Goal: Share content: Share content

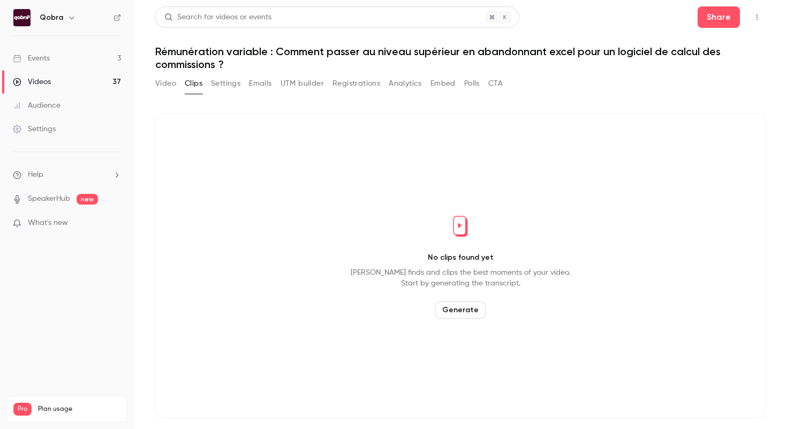
click at [76, 65] on link "Events 3" at bounding box center [67, 59] width 134 height 24
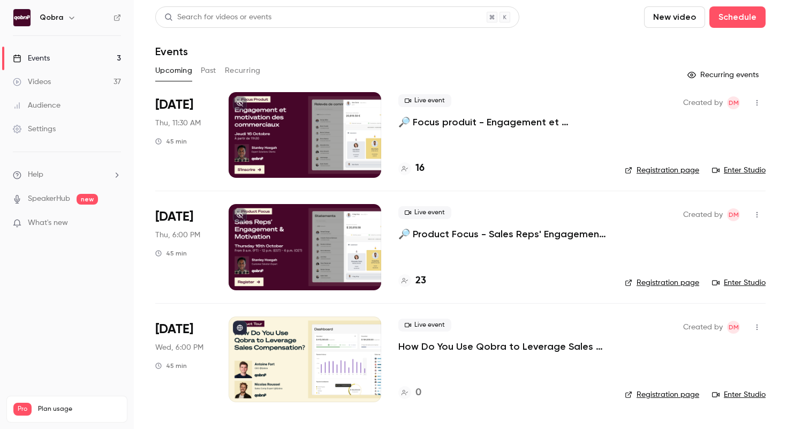
click at [80, 81] on link "Videos 37" at bounding box center [67, 82] width 134 height 24
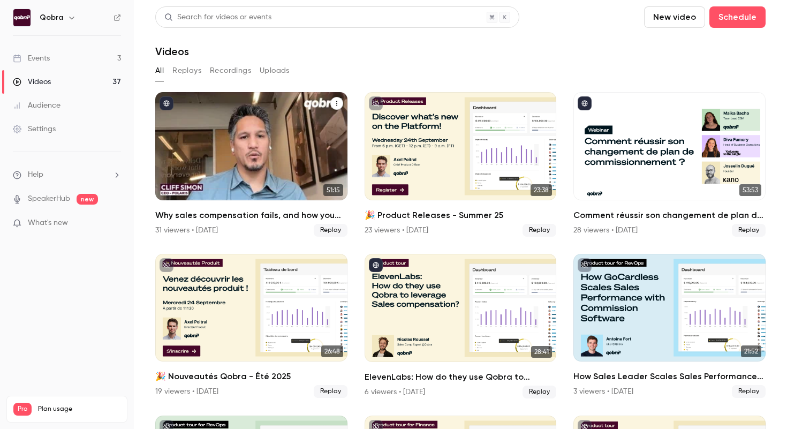
click at [268, 219] on h2 "Why sales compensation fails, and how you can fix it" at bounding box center [251, 215] width 192 height 13
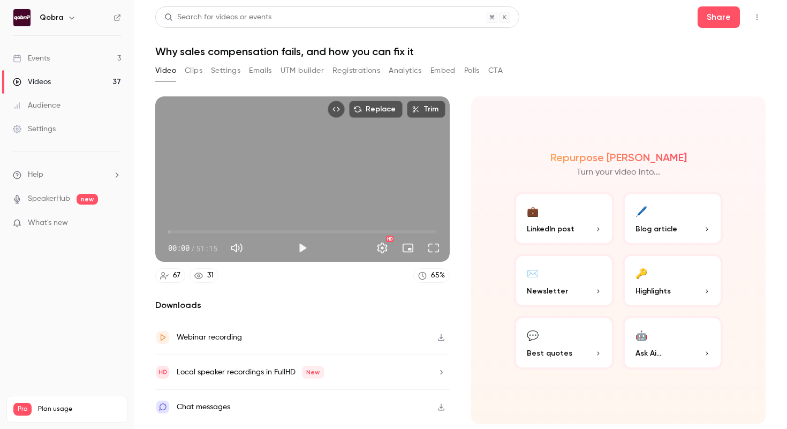
click at [404, 68] on button "Analytics" at bounding box center [405, 70] width 33 height 17
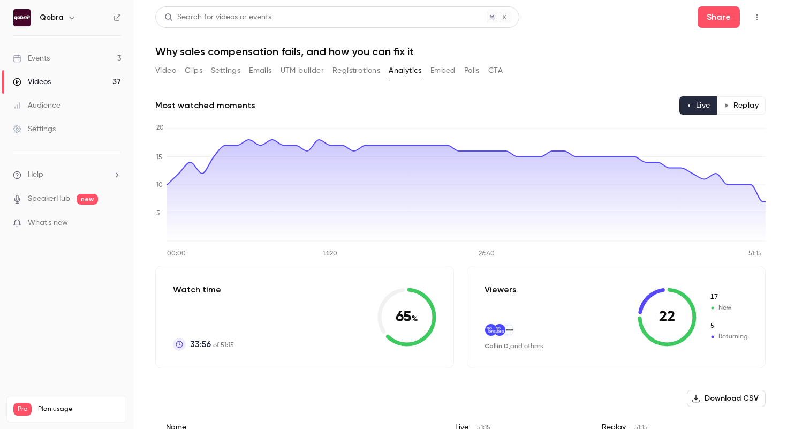
click at [730, 337] on span "Returning" at bounding box center [728, 337] width 39 height 10
click at [713, 332] on span "Returning" at bounding box center [728, 337] width 39 height 10
click at [744, 110] on button "Replay" at bounding box center [741, 105] width 49 height 18
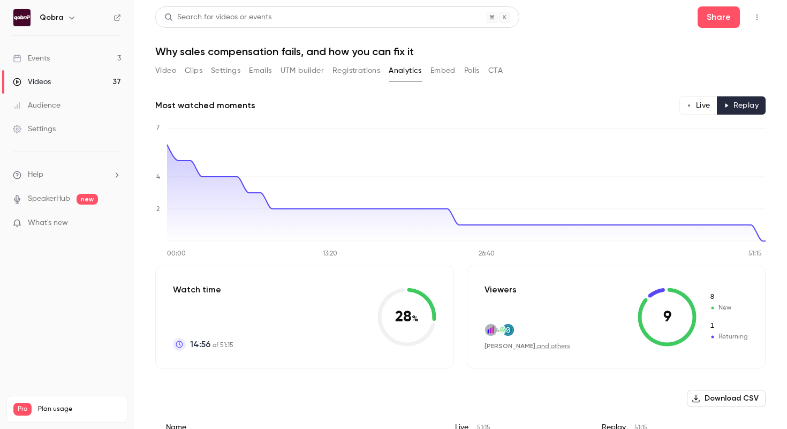
click at [398, 73] on button "Analytics" at bounding box center [405, 70] width 33 height 17
click at [699, 108] on button "Live" at bounding box center [698, 105] width 38 height 18
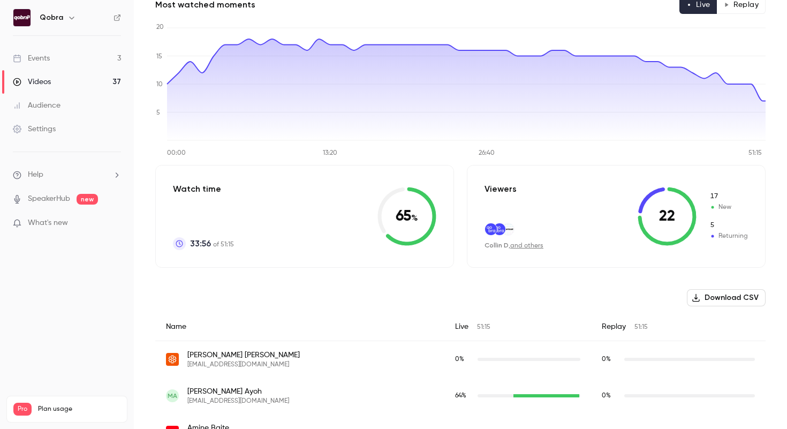
scroll to position [102, 0]
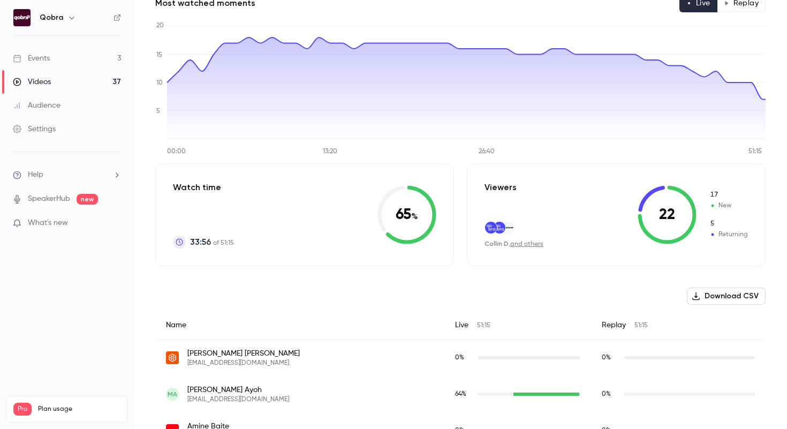
click at [747, 6] on button "Replay" at bounding box center [741, 3] width 49 height 18
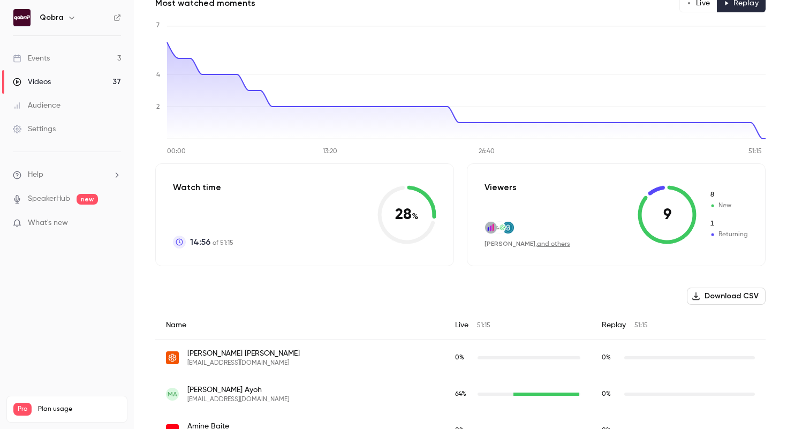
click at [706, 8] on button "Live" at bounding box center [698, 3] width 38 height 18
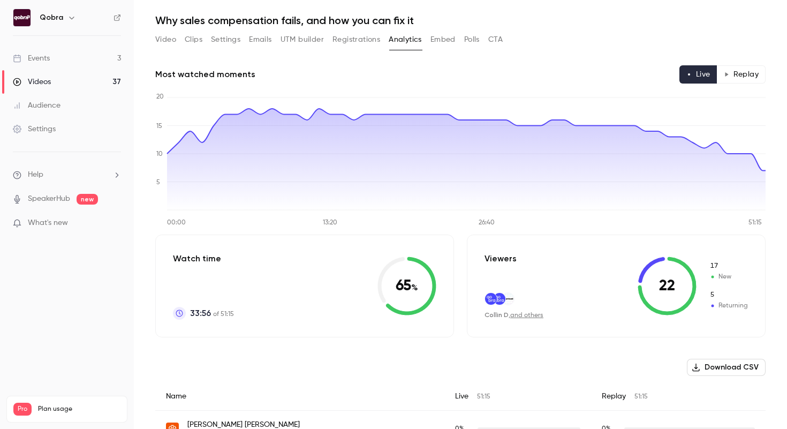
scroll to position [0, 0]
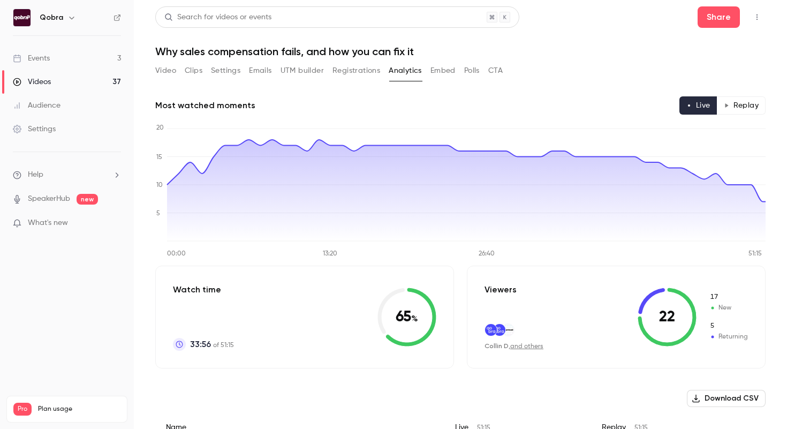
click at [359, 70] on button "Registrations" at bounding box center [356, 70] width 48 height 17
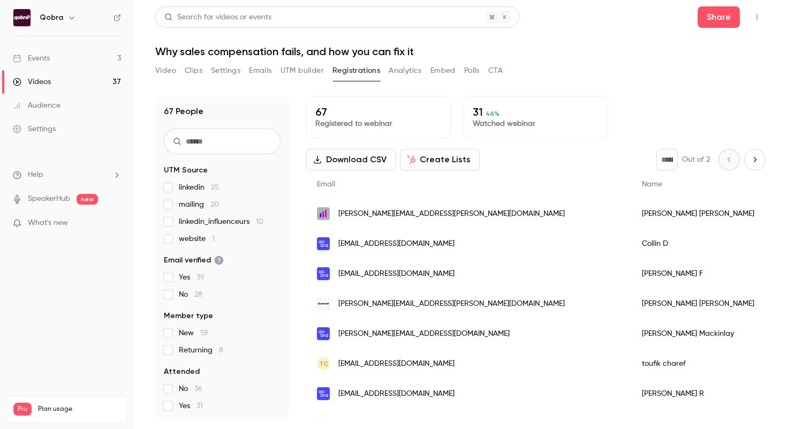
click at [399, 70] on button "Analytics" at bounding box center [405, 70] width 33 height 17
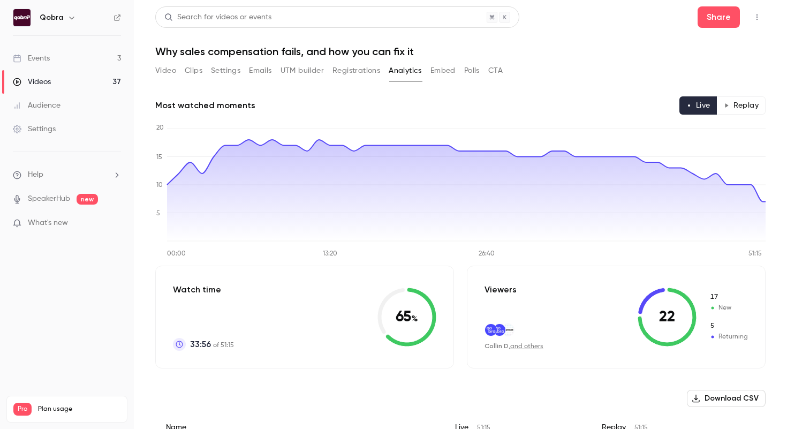
click at [361, 73] on button "Registrations" at bounding box center [356, 70] width 48 height 17
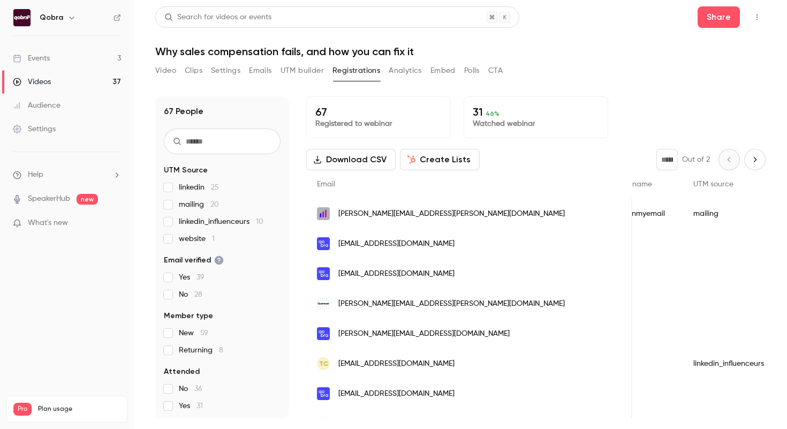
click at [85, 83] on link "Videos 37" at bounding box center [67, 82] width 134 height 24
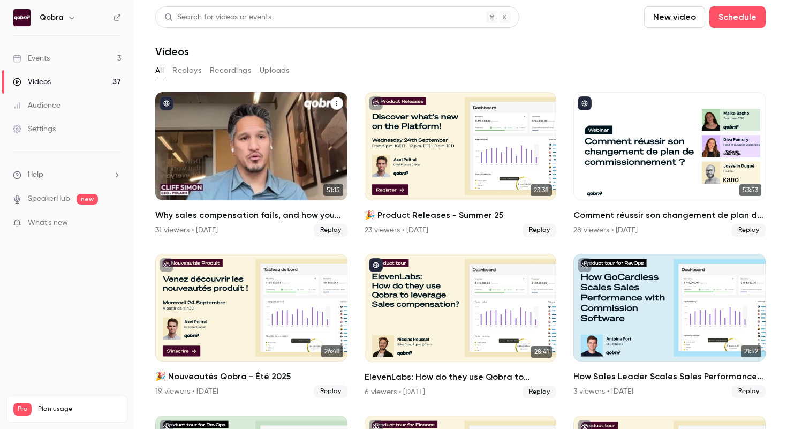
click at [298, 212] on h2 "Why sales compensation fails, and how you can fix it" at bounding box center [251, 215] width 192 height 13
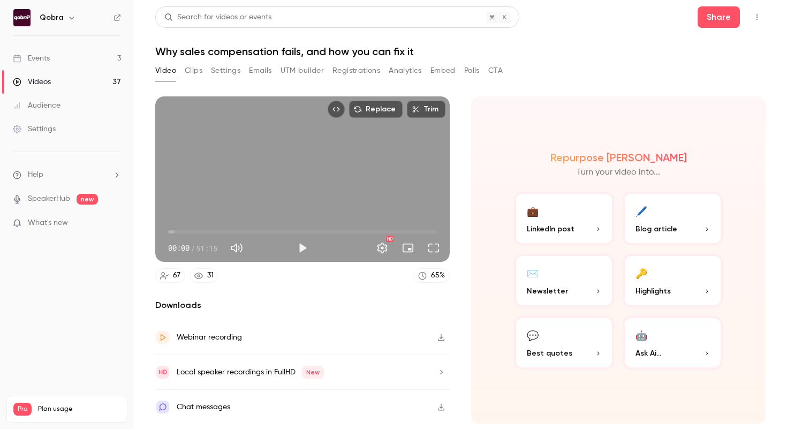
click at [440, 340] on icon "button" at bounding box center [441, 336] width 9 height 7
click at [678, 220] on button "🖊️ Blog article" at bounding box center [672, 219] width 100 height 54
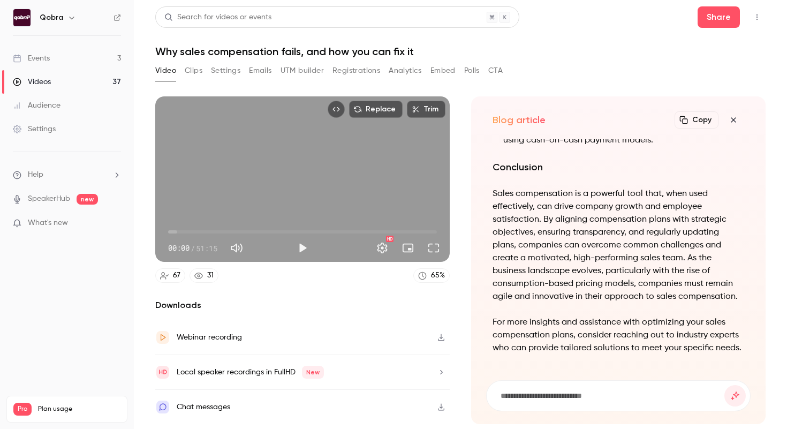
click at [700, 118] on button "Copy" at bounding box center [696, 119] width 44 height 17
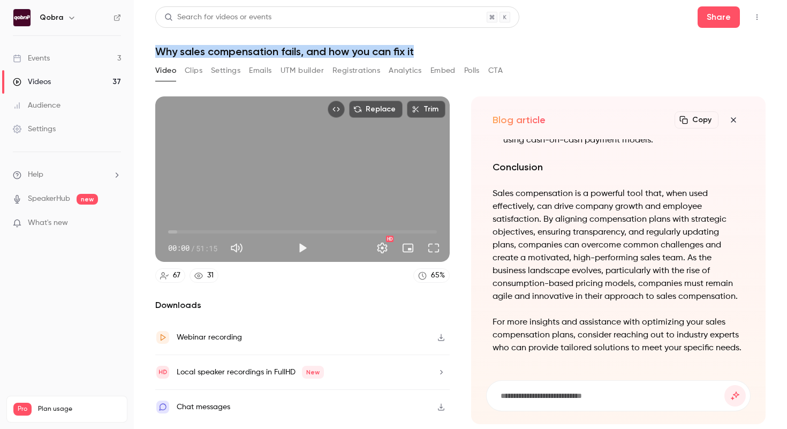
drag, startPoint x: 434, startPoint y: 50, endPoint x: 156, endPoint y: 45, distance: 277.8
click at [156, 45] on h1 "Why sales compensation fails, and how you can fix it" at bounding box center [460, 51] width 610 height 13
copy h1 "Why sales compensation fails, and how you can fix it"
click at [452, 74] on button "Embed" at bounding box center [442, 70] width 25 height 17
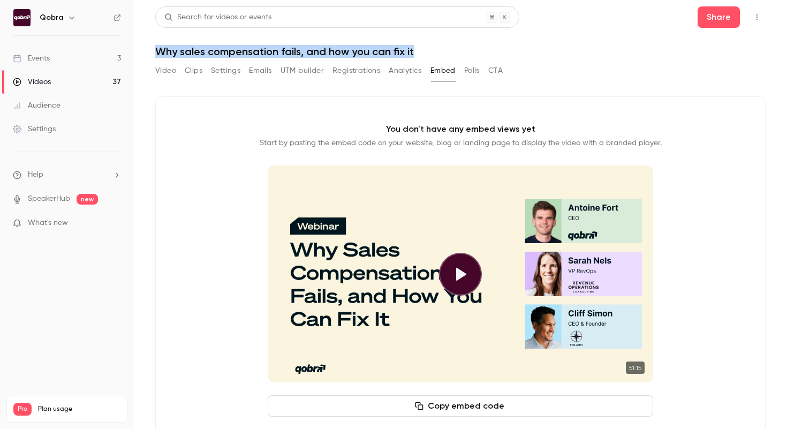
click at [471, 74] on button "Polls" at bounding box center [472, 70] width 16 height 17
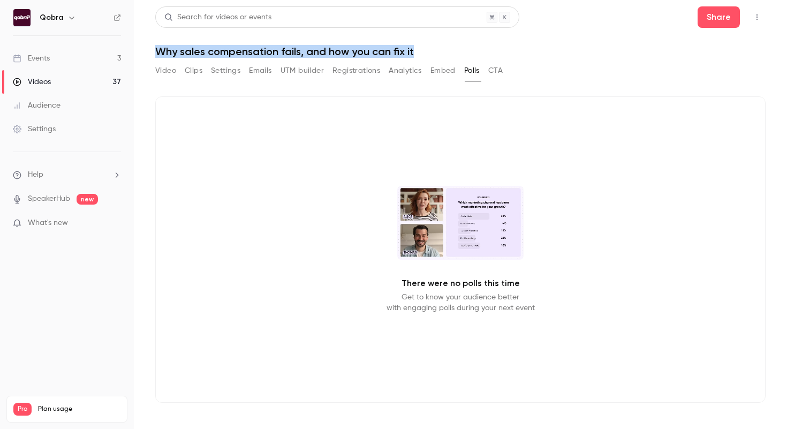
click at [500, 73] on button "CTA" at bounding box center [495, 70] width 14 height 17
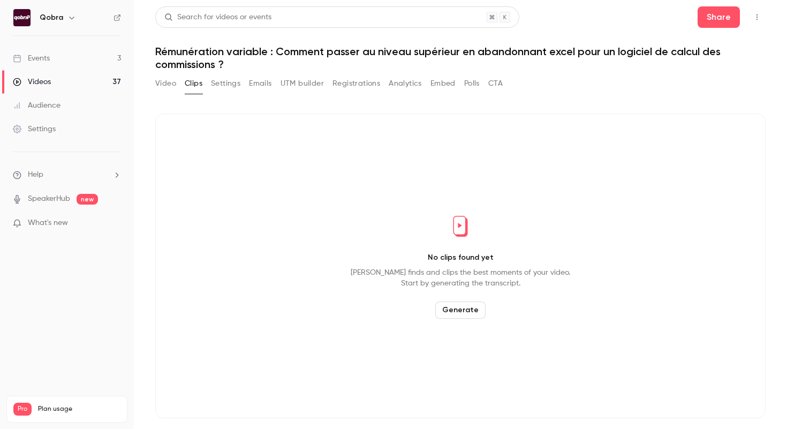
click at [116, 62] on link "Events 3" at bounding box center [67, 59] width 134 height 24
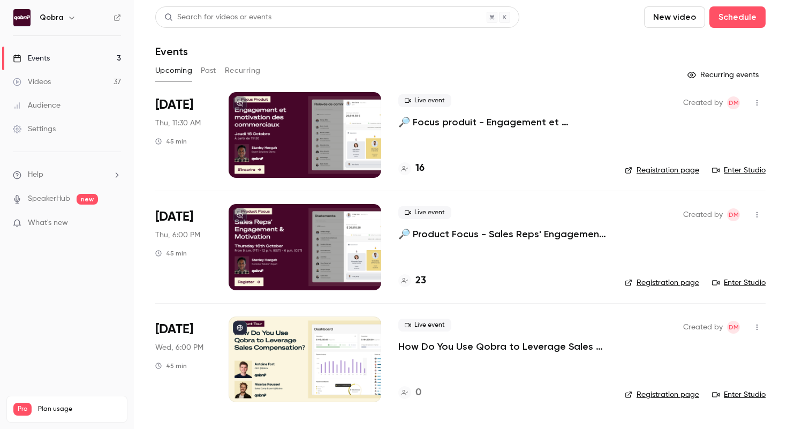
click at [87, 79] on link "Videos 37" at bounding box center [67, 82] width 134 height 24
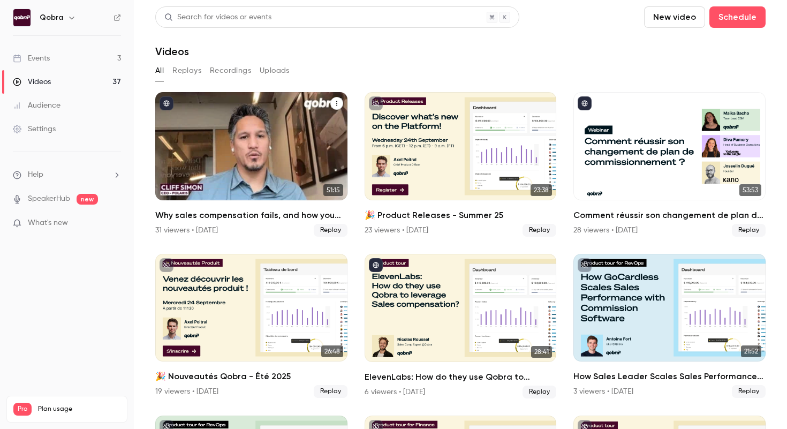
click at [269, 221] on div "Why sales compensation fails, and how you can fix it 31 viewers • 6 days ago Re…" at bounding box center [251, 223] width 192 height 28
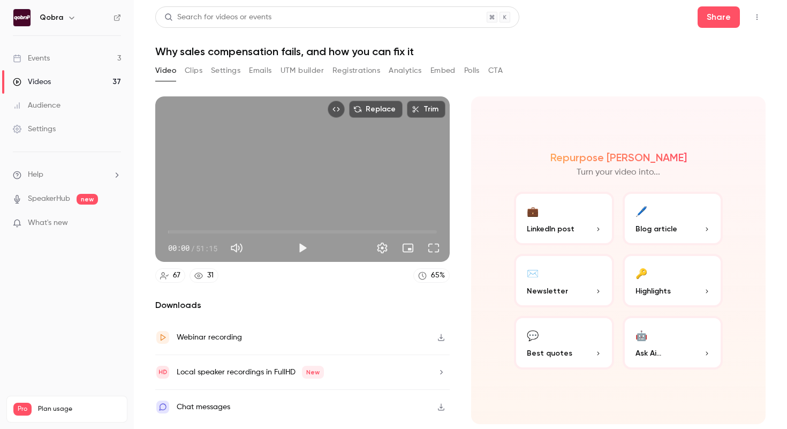
click at [230, 67] on button "Settings" at bounding box center [225, 70] width 29 height 17
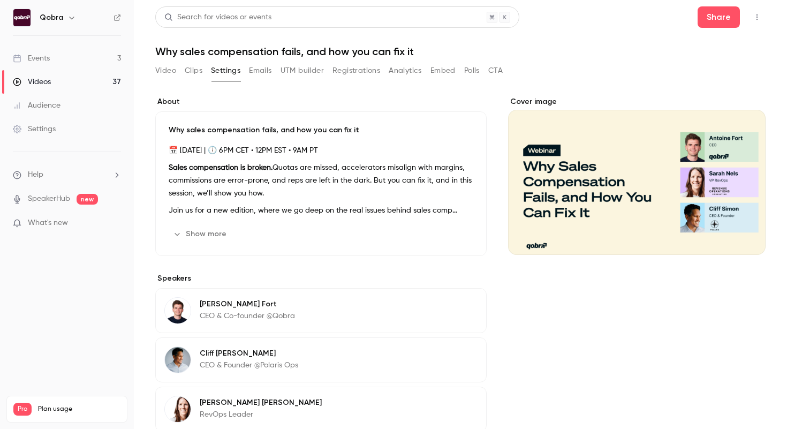
click at [206, 234] on button "Show more" at bounding box center [201, 233] width 64 height 17
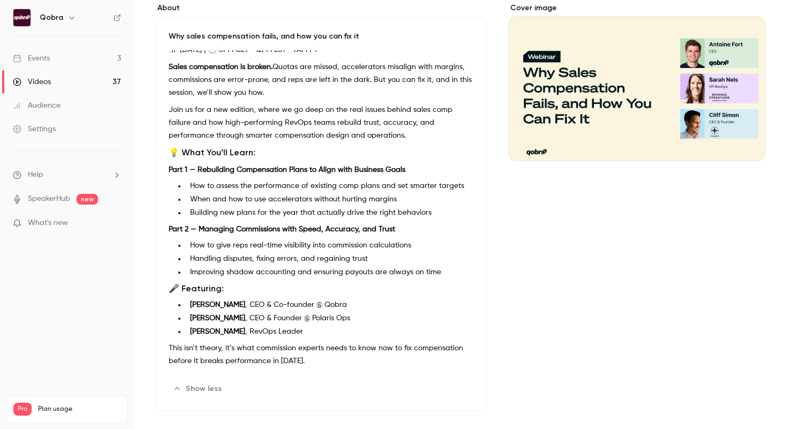
scroll to position [95, 0]
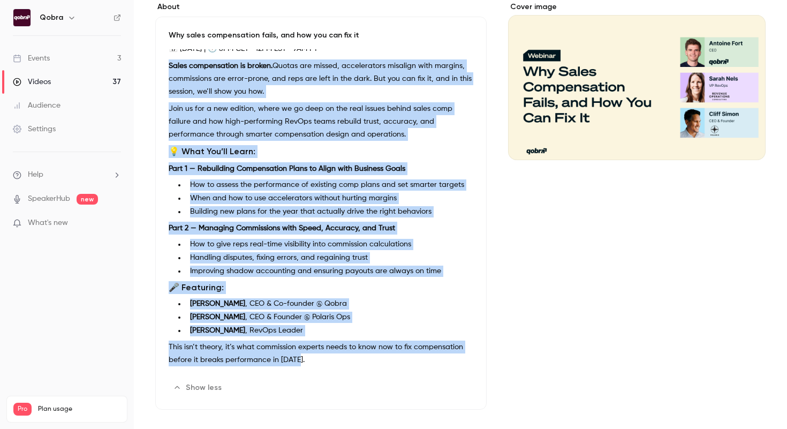
drag, startPoint x: 308, startPoint y: 360, endPoint x: 168, endPoint y: 67, distance: 324.6
click at [169, 67] on div "📅 October 8 | 🕕 6PM CET • 12PM EST • 9AM PT Sales compensation is broken. Quota…" at bounding box center [321, 209] width 305 height 321
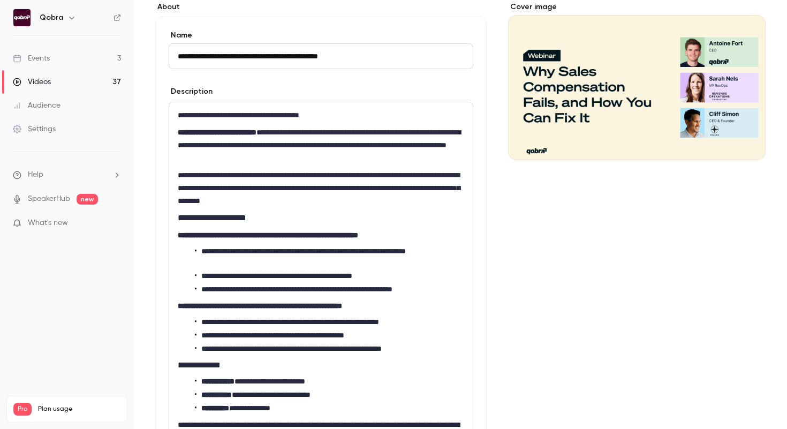
click at [254, 176] on p "**********" at bounding box center [321, 188] width 286 height 39
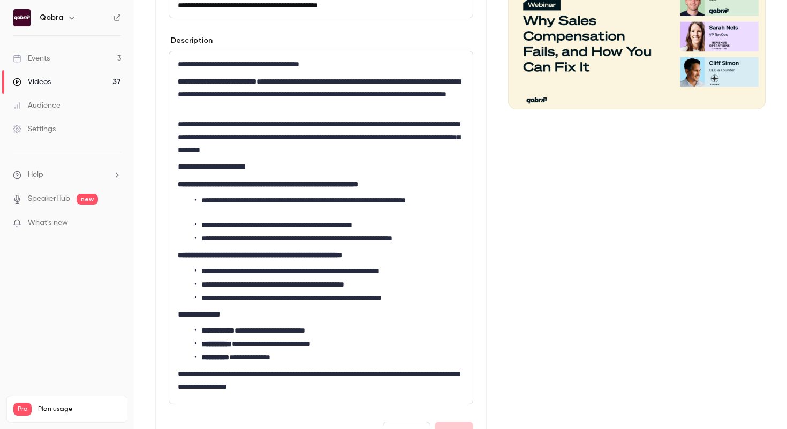
scroll to position [146, 0]
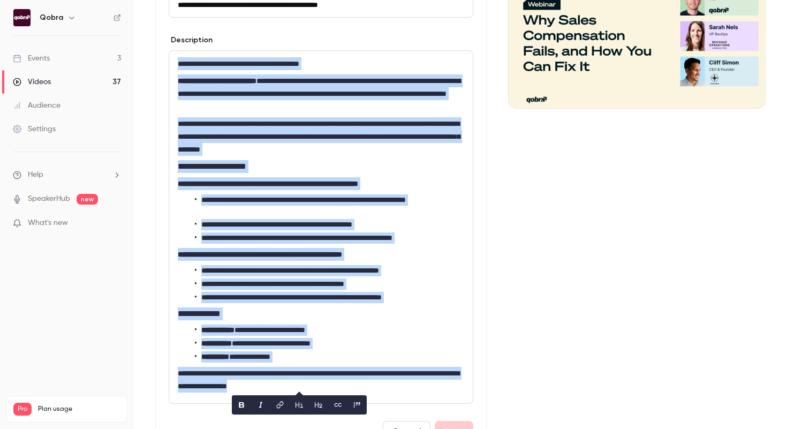
copy div "**********"
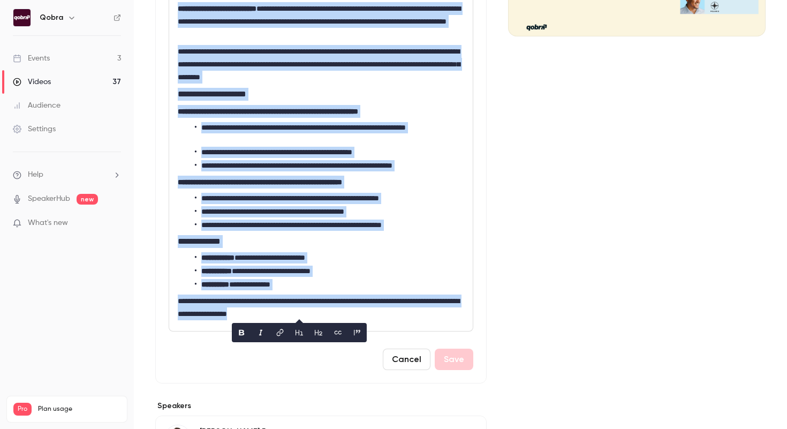
scroll to position [0, 0]
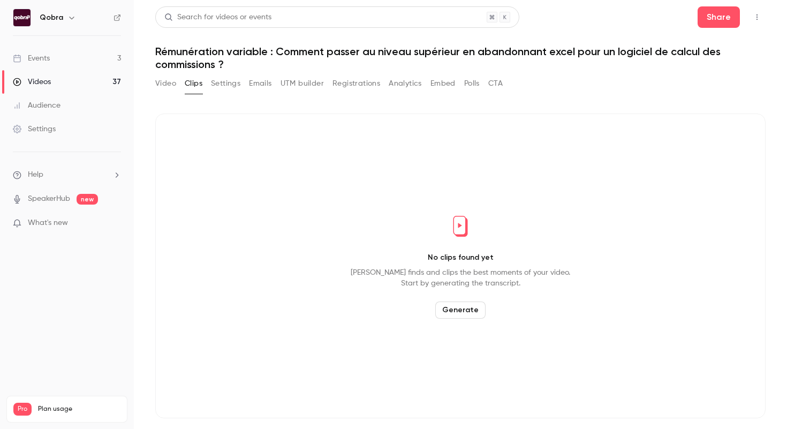
click at [90, 78] on link "Videos 37" at bounding box center [67, 82] width 134 height 24
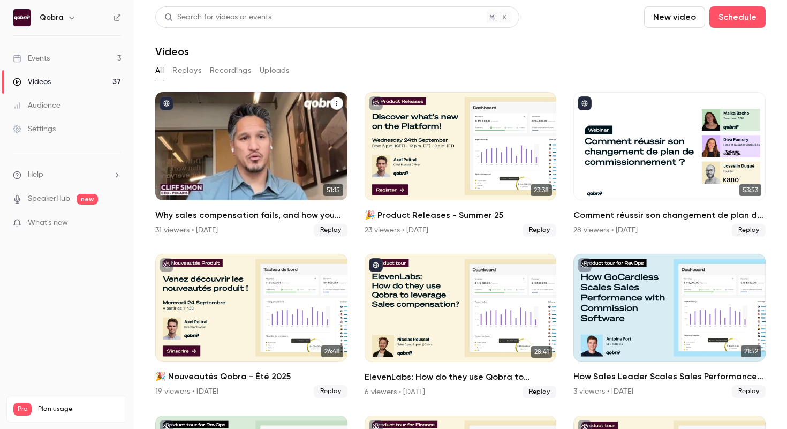
click at [247, 224] on div "31 viewers • 6 days ago Replay" at bounding box center [251, 230] width 192 height 13
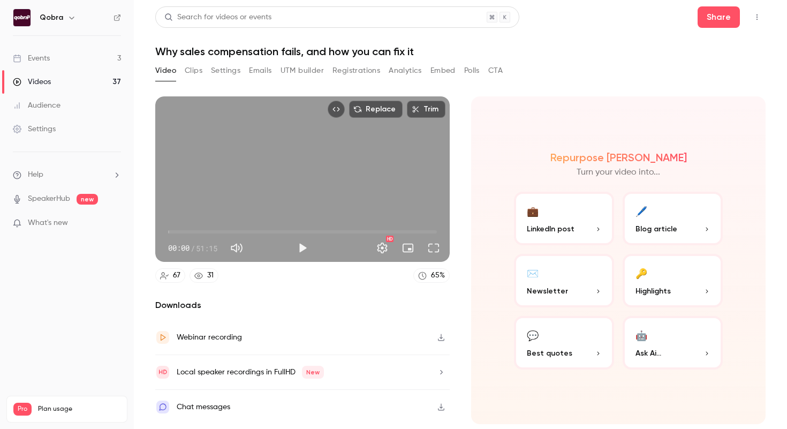
click at [227, 71] on button "Settings" at bounding box center [225, 70] width 29 height 17
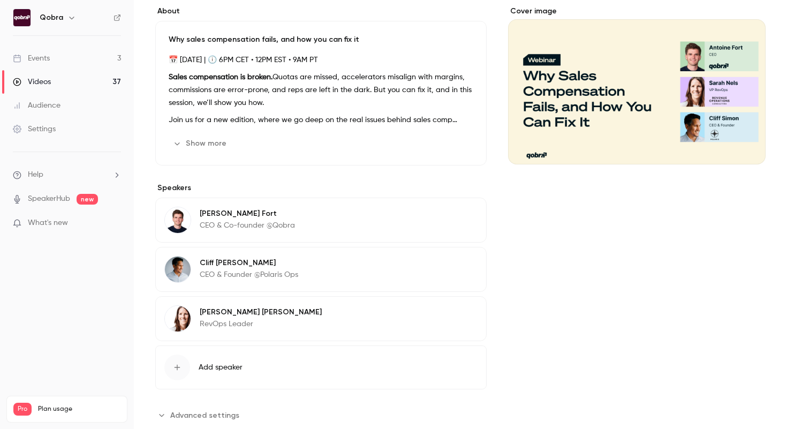
scroll to position [111, 0]
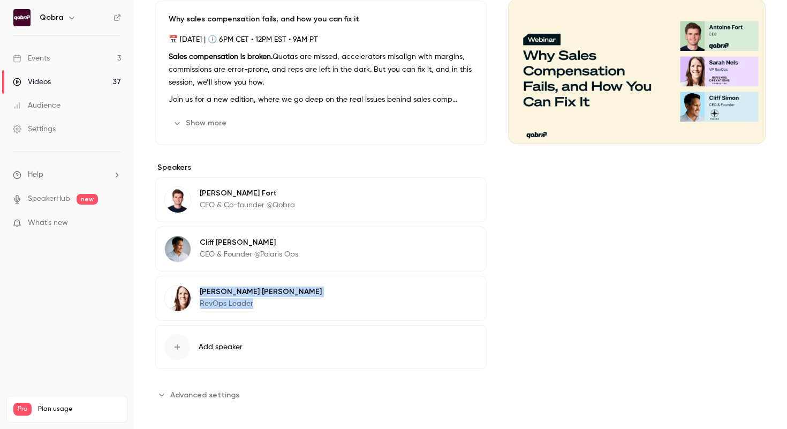
drag, startPoint x: 259, startPoint y: 305, endPoint x: 200, endPoint y: 291, distance: 60.6
click at [200, 291] on div "Sarah Nels RevOps Leader Edit" at bounding box center [320, 298] width 331 height 45
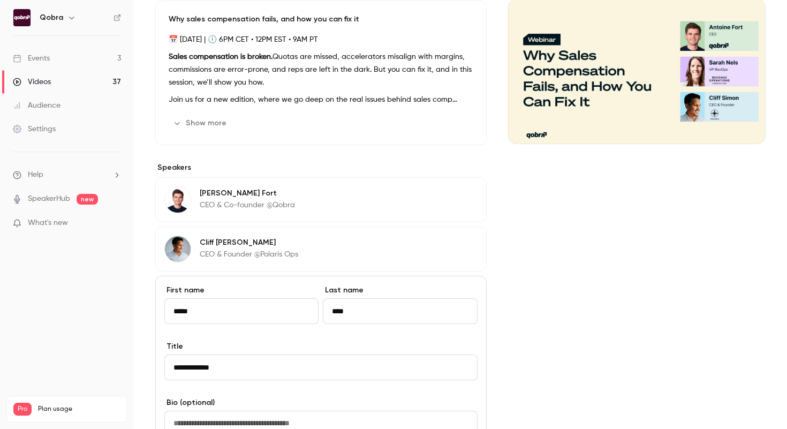
click at [529, 276] on div "Cover image" at bounding box center [636, 327] width 257 height 682
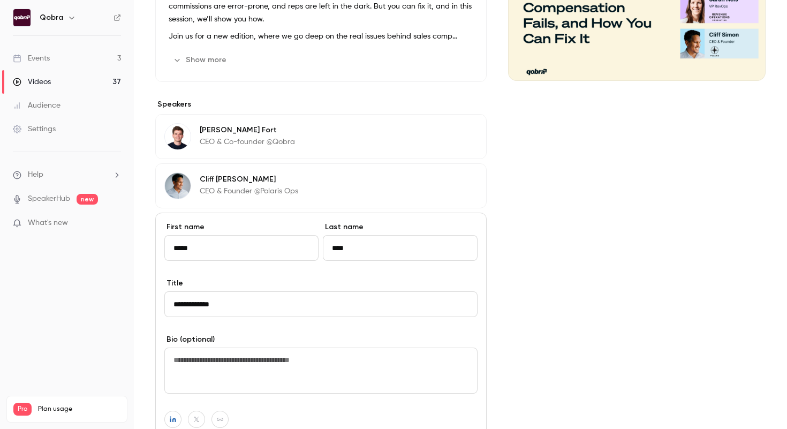
scroll to position [194, 0]
